Goal: Transaction & Acquisition: Subscribe to service/newsletter

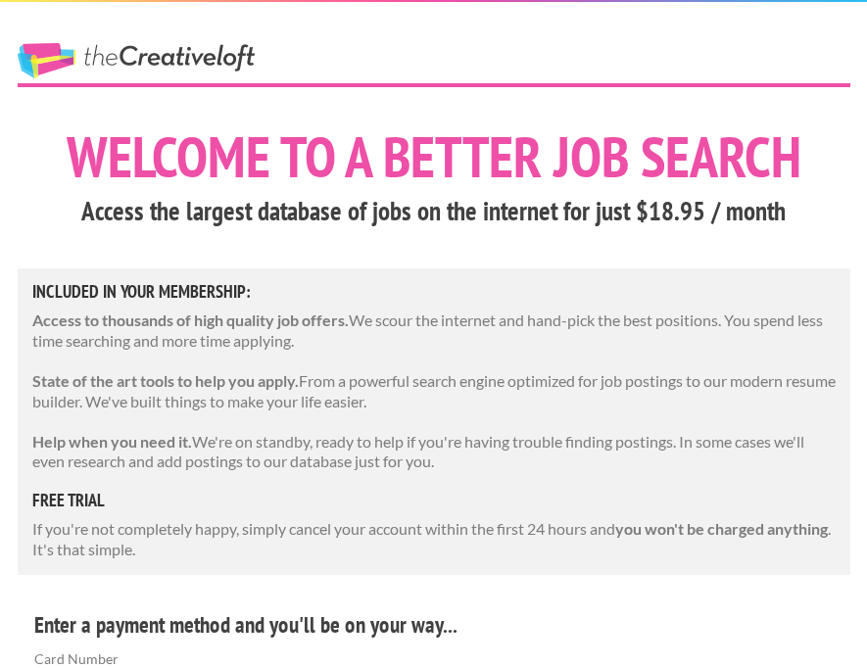
click at [106, 55] on link "The Creative Loft" at bounding box center [136, 60] width 237 height 35
click at [133, 58] on link "The Creative Loft" at bounding box center [136, 60] width 237 height 35
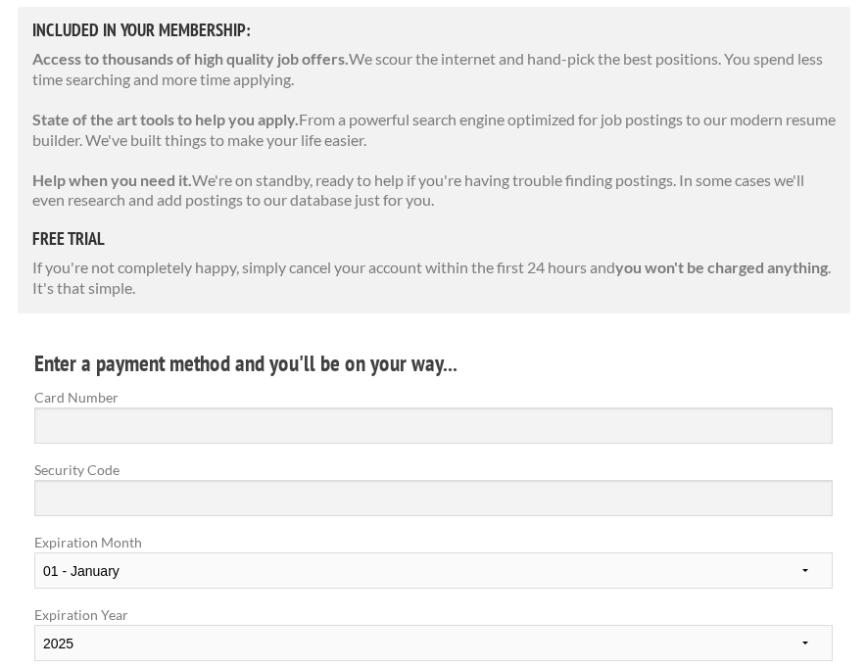
scroll to position [263, 0]
